Goal: Task Accomplishment & Management: Use online tool/utility

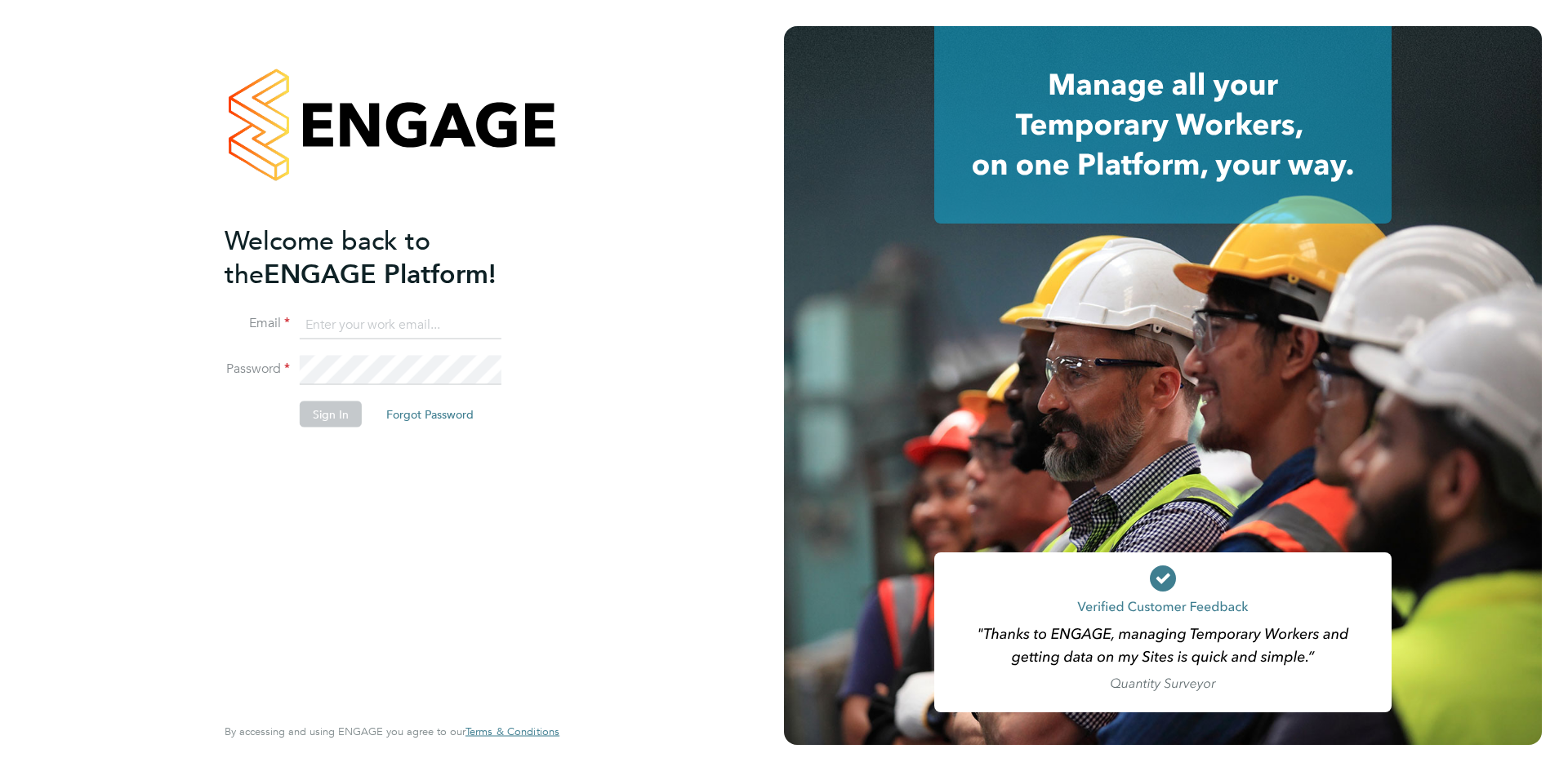
drag, startPoint x: 360, startPoint y: 339, endPoint x: 376, endPoint y: 339, distance: 16.0
click at [360, 339] on li "Email" at bounding box center [384, 333] width 319 height 46
click at [398, 329] on input at bounding box center [400, 324] width 201 height 29
type input "Rhiarna.Devares@bcuk.co.uk"
click at [339, 404] on button "Sign In" at bounding box center [330, 414] width 62 height 26
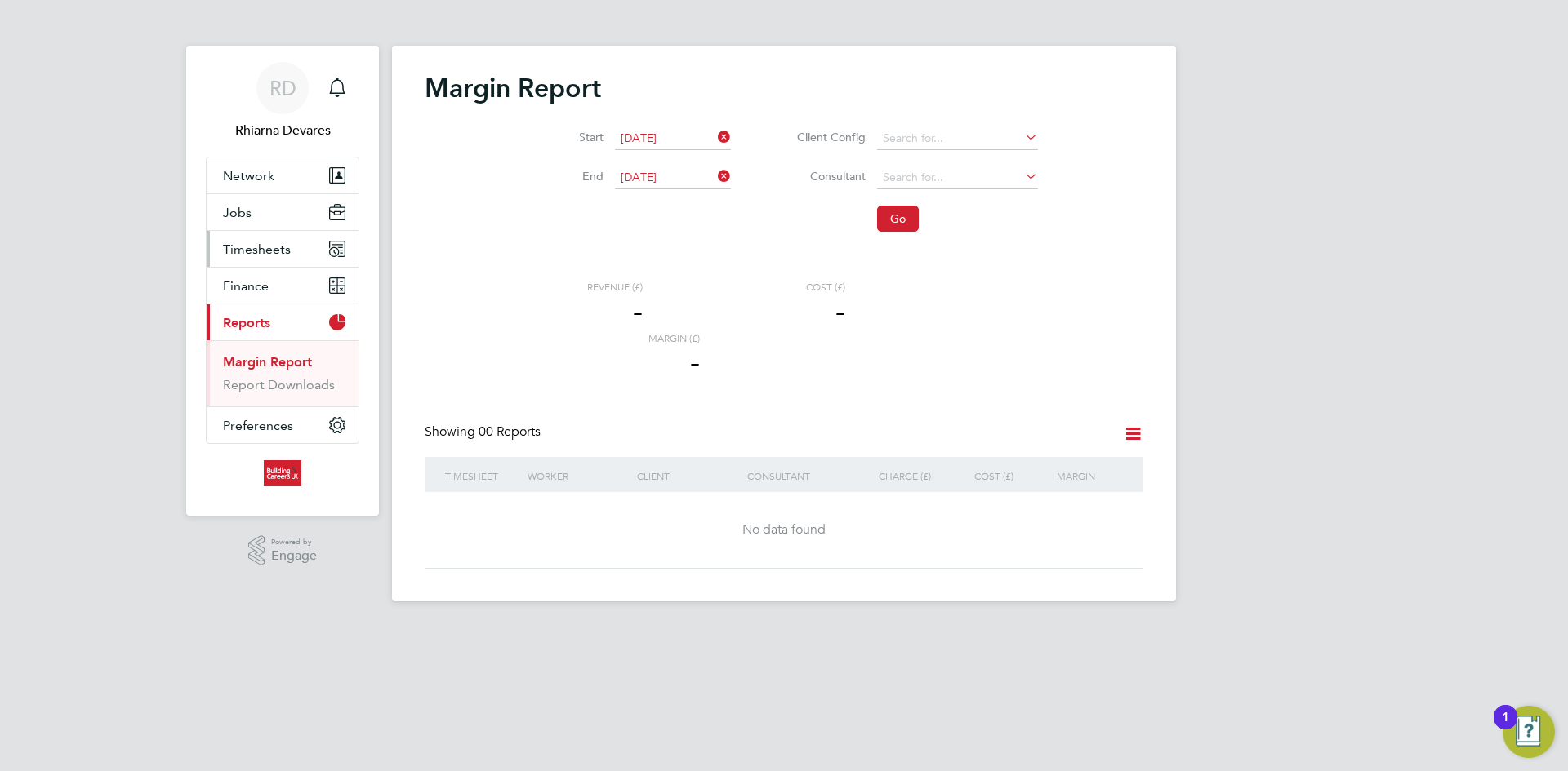
click at [263, 251] on span "Timesheets" at bounding box center [256, 249] width 67 height 15
drag, startPoint x: 270, startPoint y: 285, endPoint x: 290, endPoint y: 282, distance: 20.2
click at [270, 285] on link "Timesheets" at bounding box center [256, 288] width 67 height 15
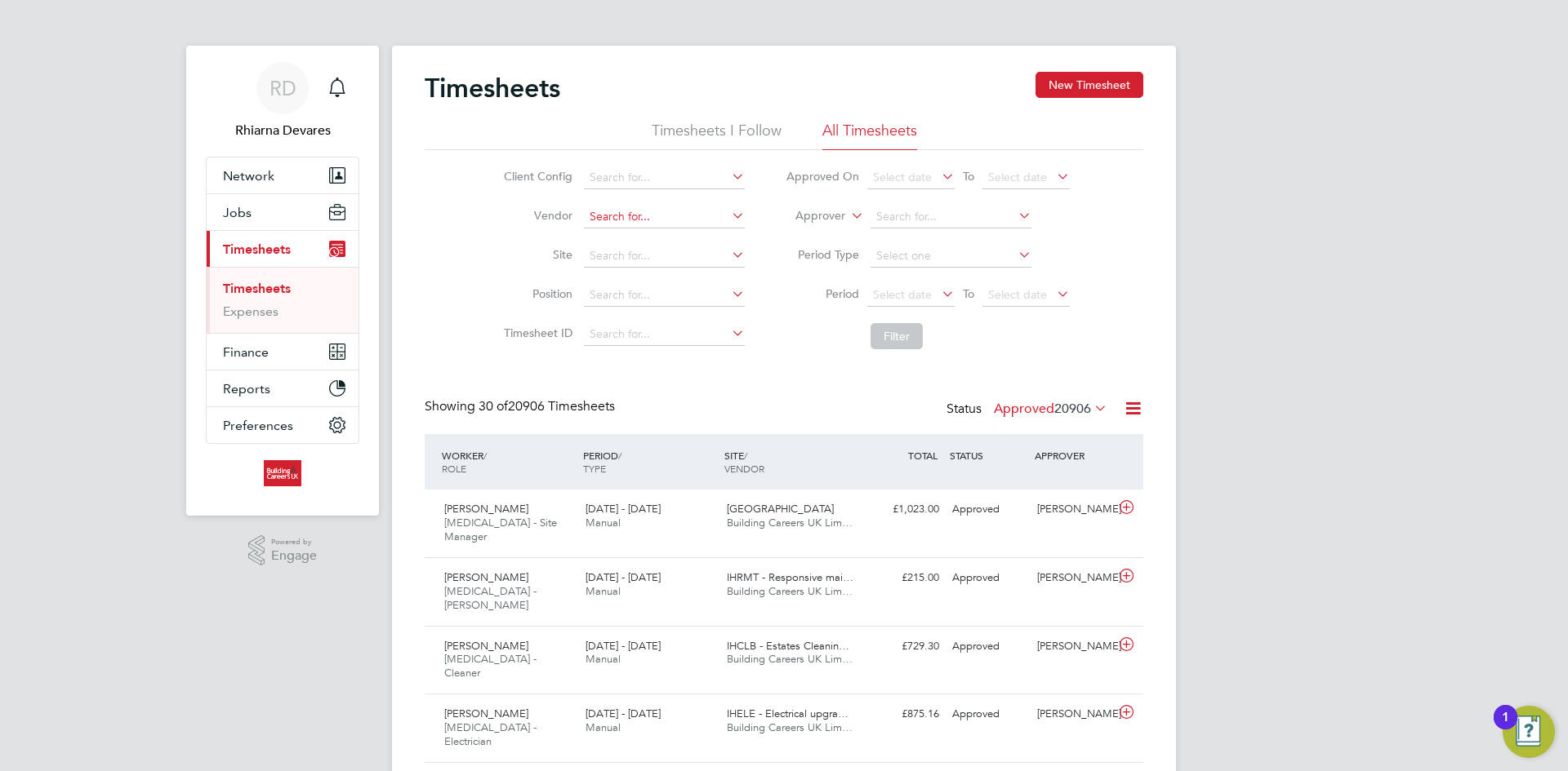
click at [622, 206] on input at bounding box center [663, 217] width 161 height 23
click at [627, 231] on li "Building Careers UK Limited" at bounding box center [716, 238] width 267 height 22
type input "Building Careers UK Limited"
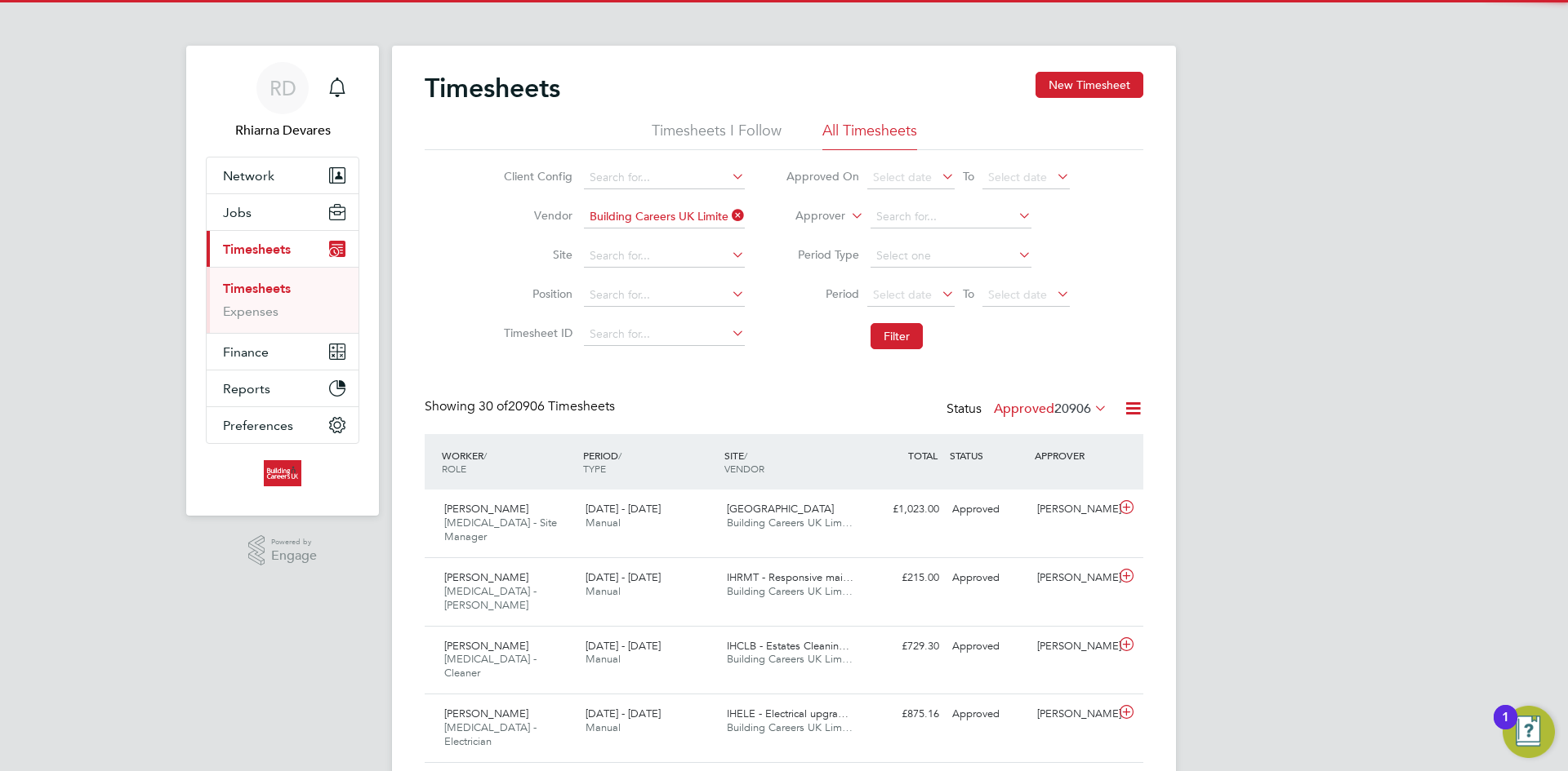
click at [818, 216] on label "Approver" at bounding box center [808, 216] width 73 height 16
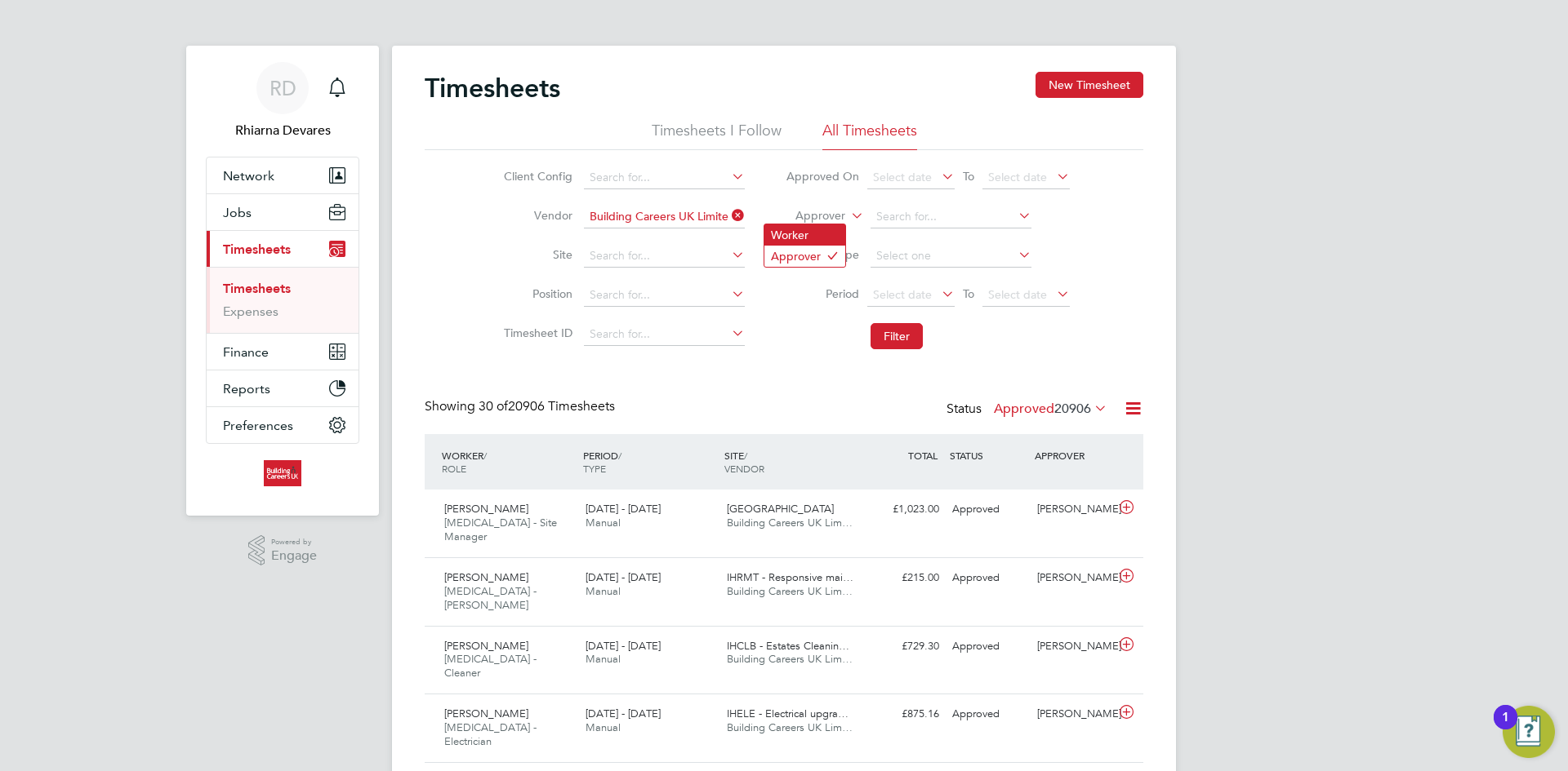
click at [813, 241] on li "Worker" at bounding box center [805, 234] width 81 height 21
click at [932, 294] on span "Select date" at bounding box center [911, 296] width 88 height 22
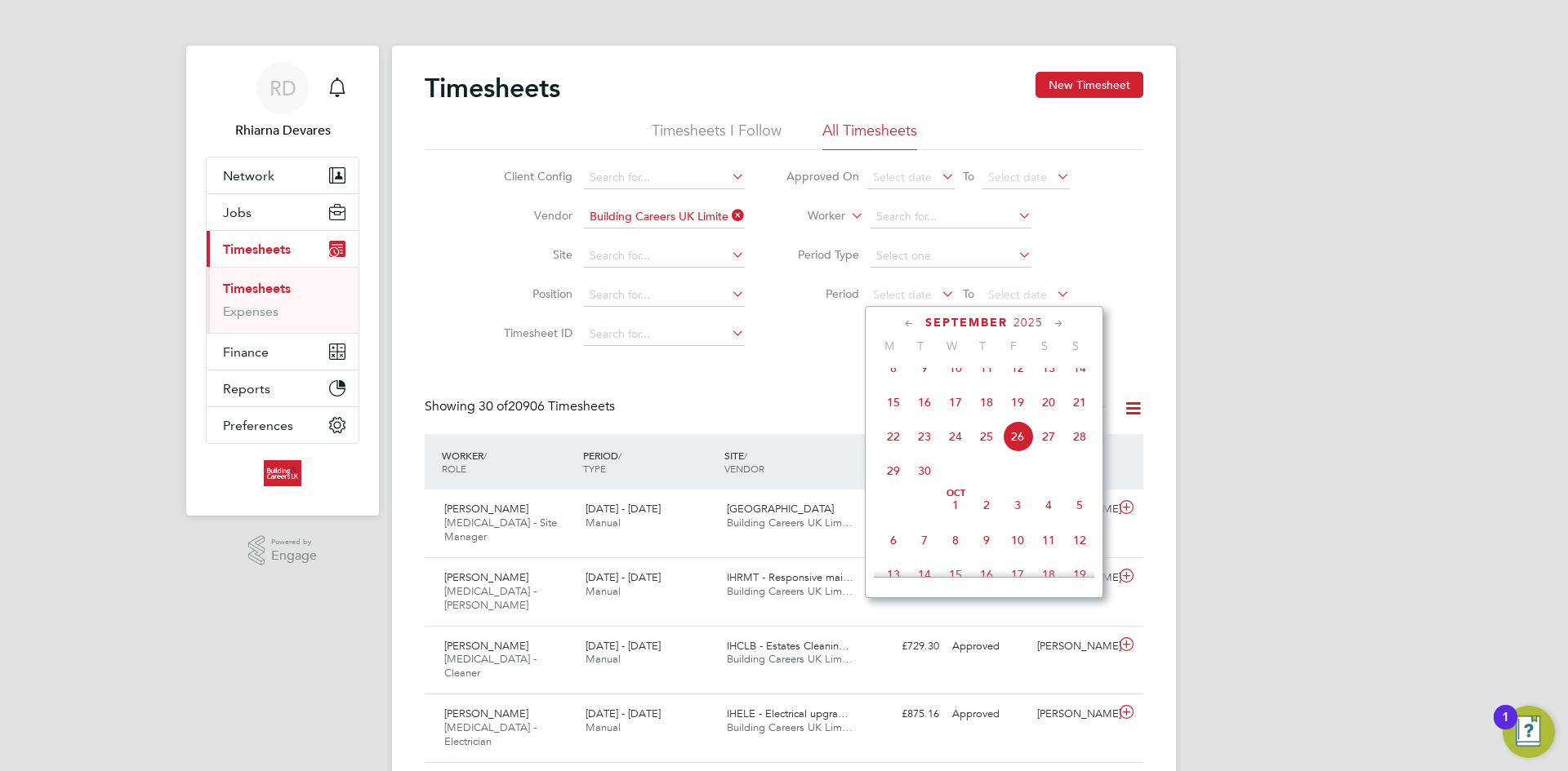
click at [898, 418] on span "15" at bounding box center [893, 402] width 31 height 31
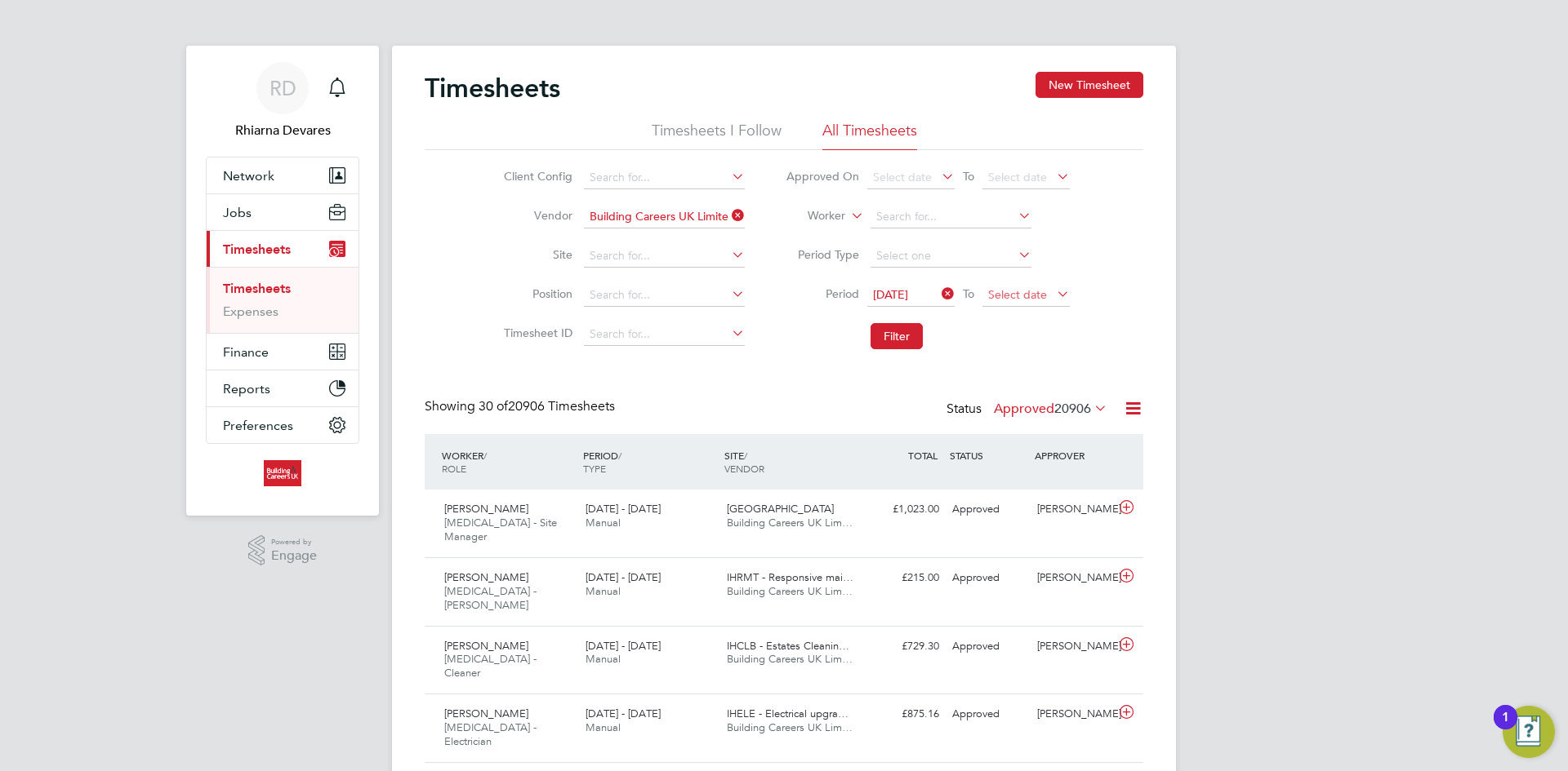
click at [1001, 302] on span "Select date" at bounding box center [1026, 296] width 88 height 22
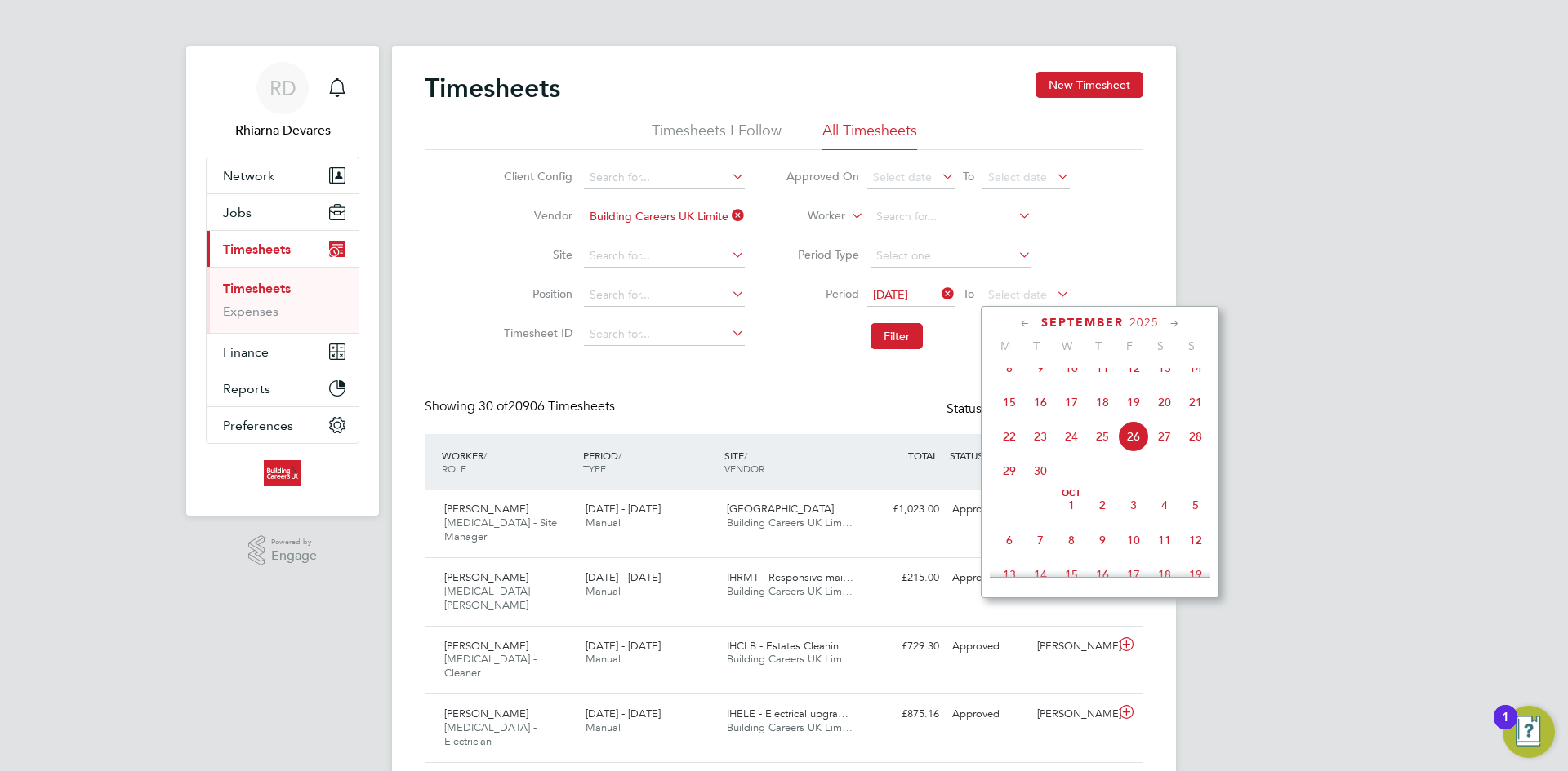
click at [1200, 415] on span "21" at bounding box center [1195, 402] width 31 height 31
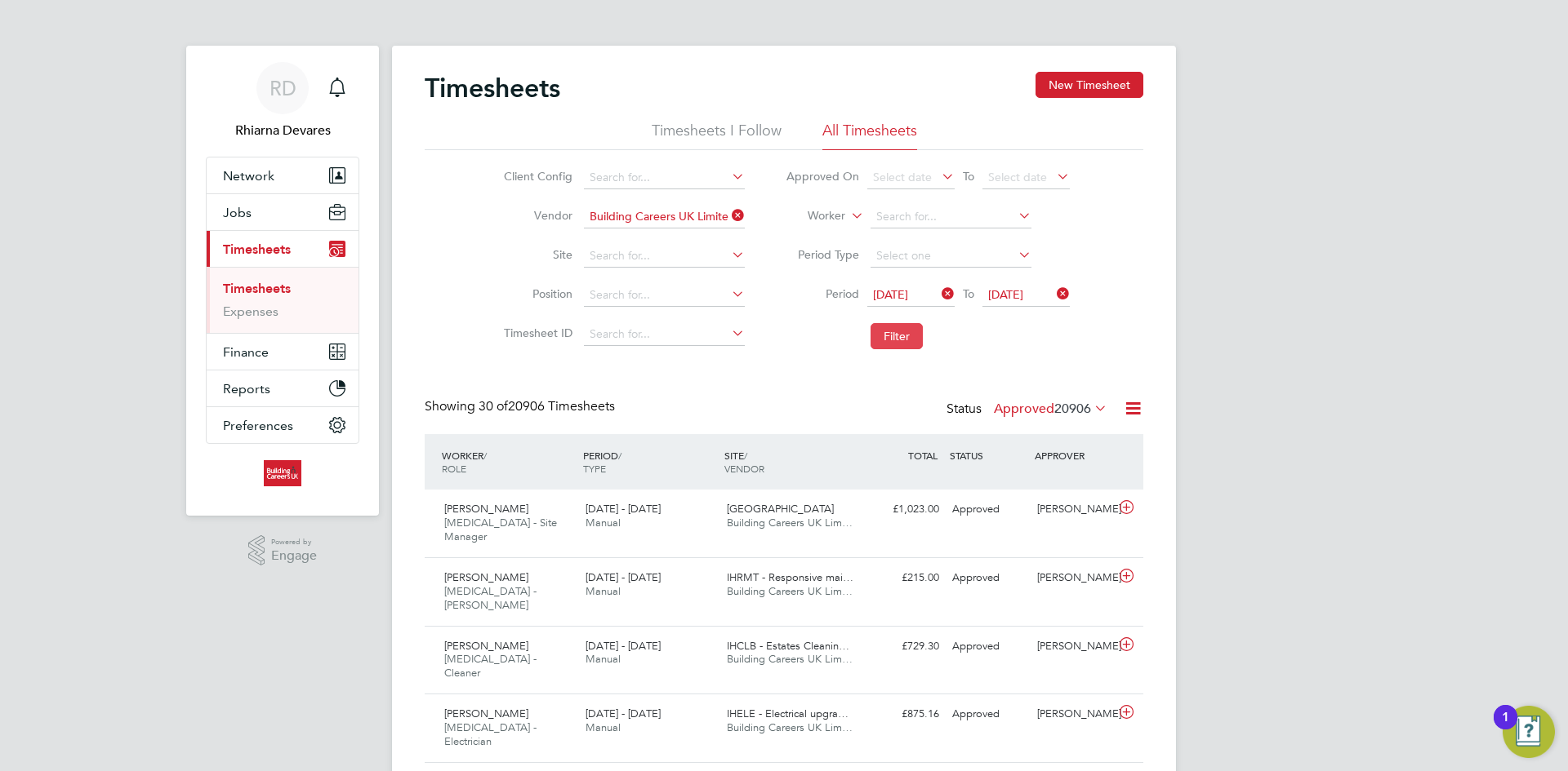
click at [906, 332] on button "Filter" at bounding box center [896, 336] width 52 height 26
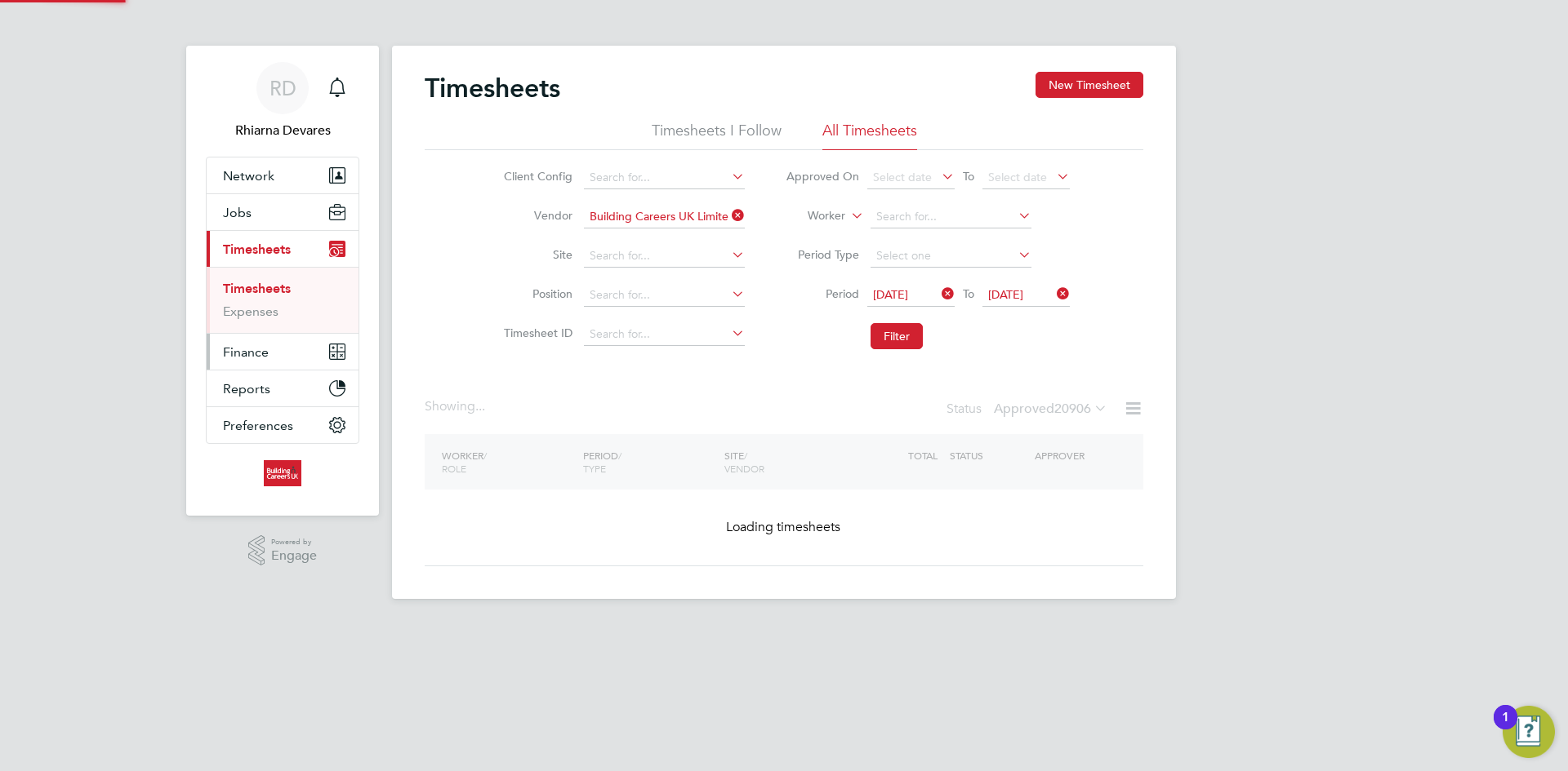
click at [253, 350] on span "Finance" at bounding box center [245, 352] width 46 height 15
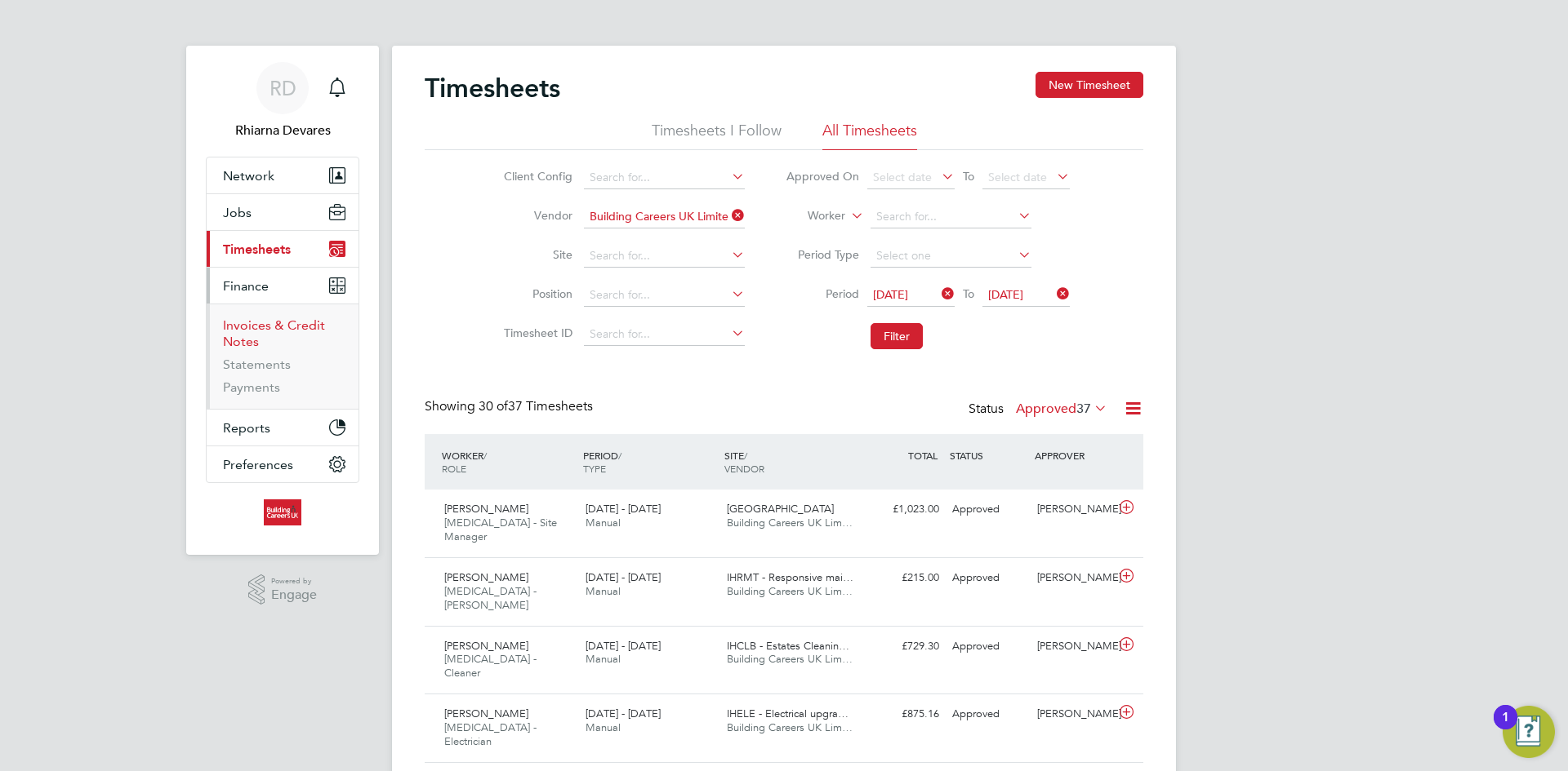
click at [243, 326] on link "Invoices & Credit Notes" at bounding box center [273, 334] width 102 height 32
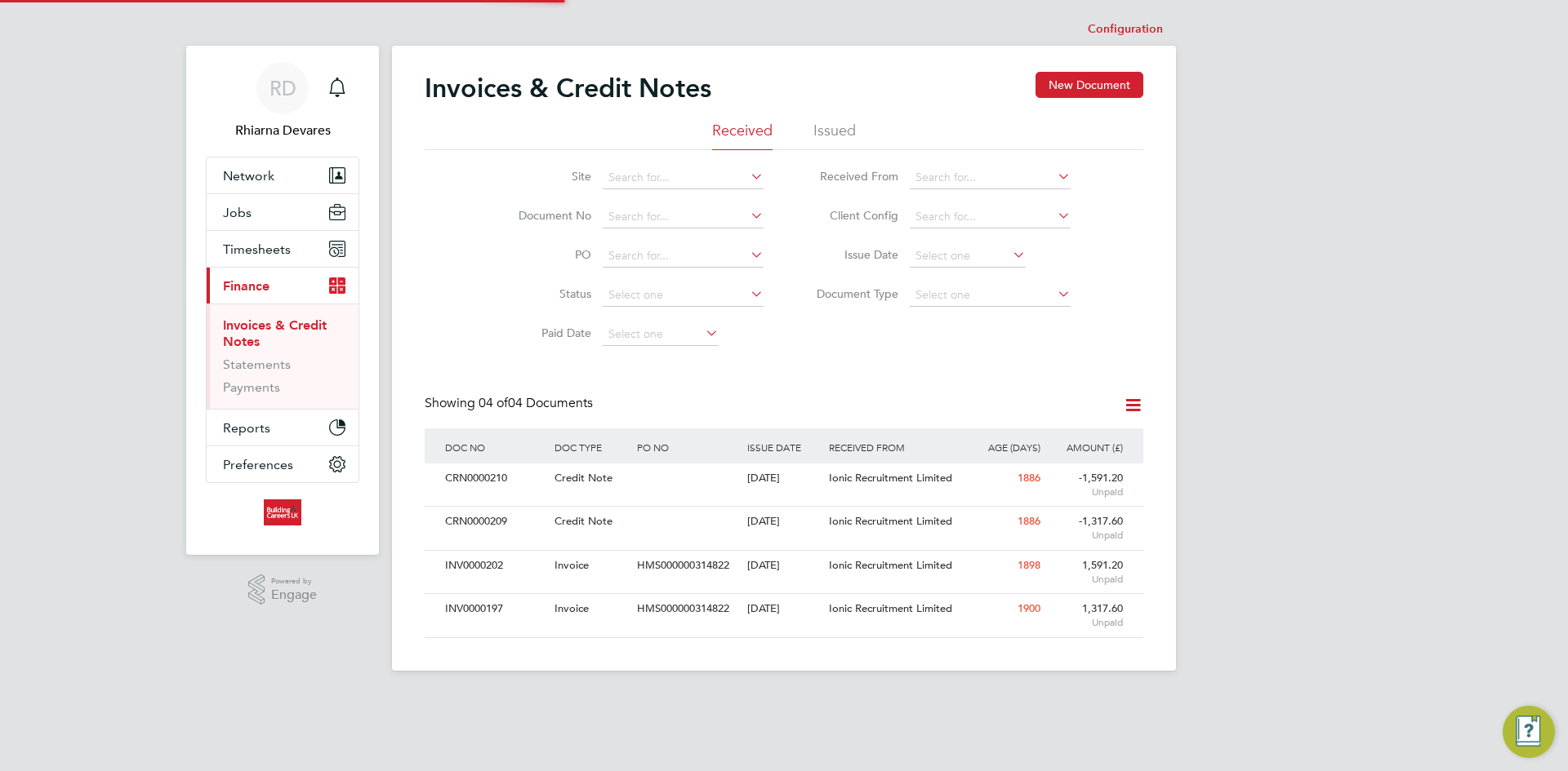
click at [817, 133] on li "Issued" at bounding box center [835, 135] width 42 height 29
